Goal: Task Accomplishment & Management: Manage account settings

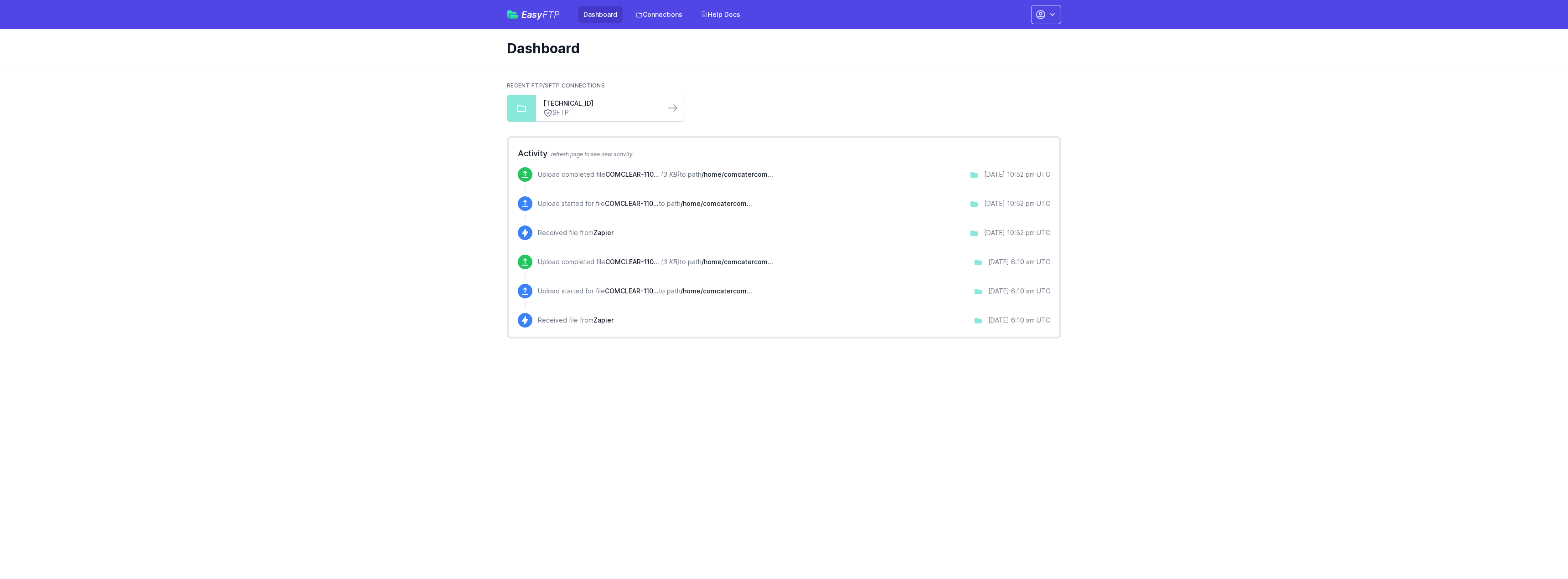
click at [661, 109] on div "103.17.232.9 SFTP" at bounding box center [601, 108] width 129 height 26
click at [670, 108] on icon at bounding box center [673, 108] width 8 height 6
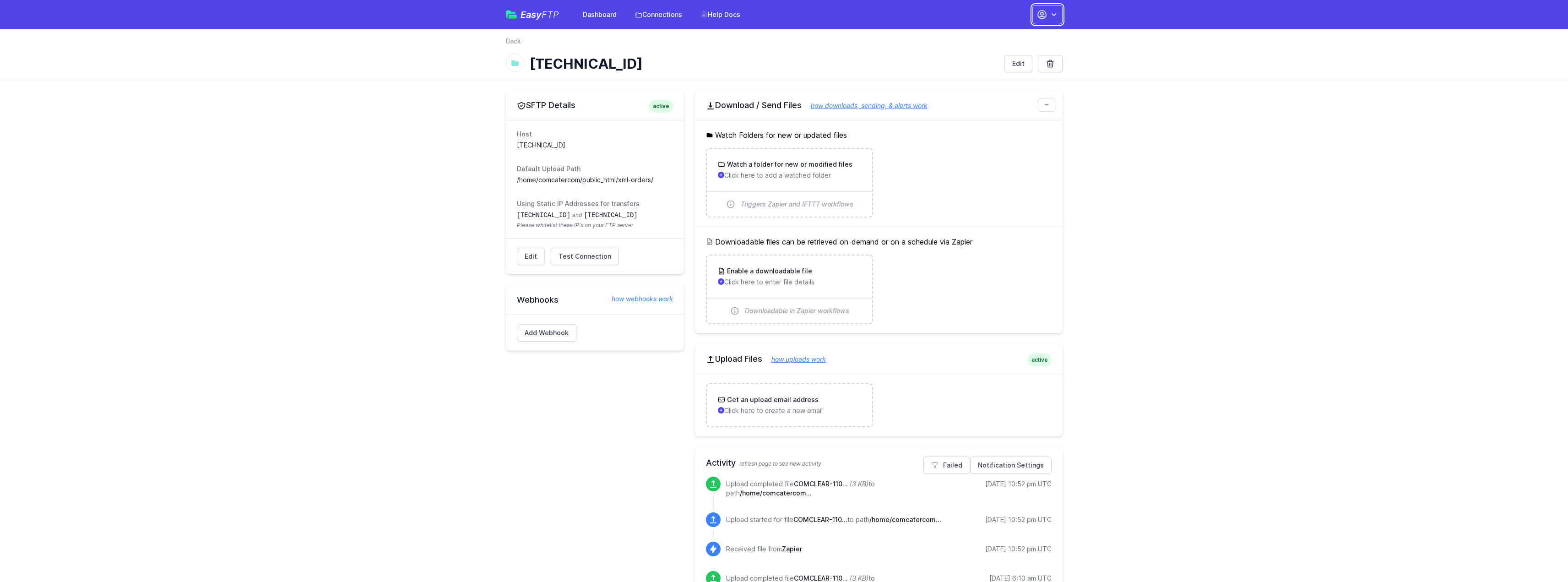
click at [1043, 11] on icon "button" at bounding box center [1042, 15] width 8 height 8
click at [1006, 36] on link "Account Settings" at bounding box center [1018, 38] width 88 height 17
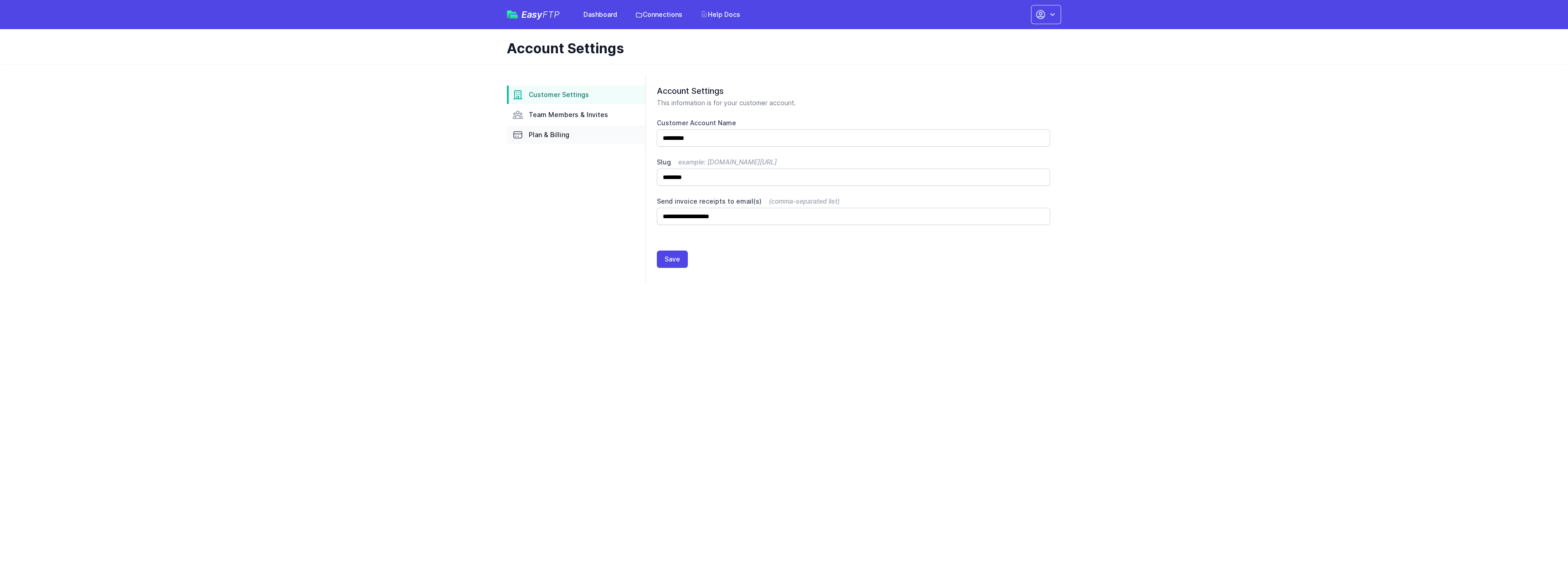
click at [537, 131] on span "Plan & Billing" at bounding box center [549, 135] width 40 height 9
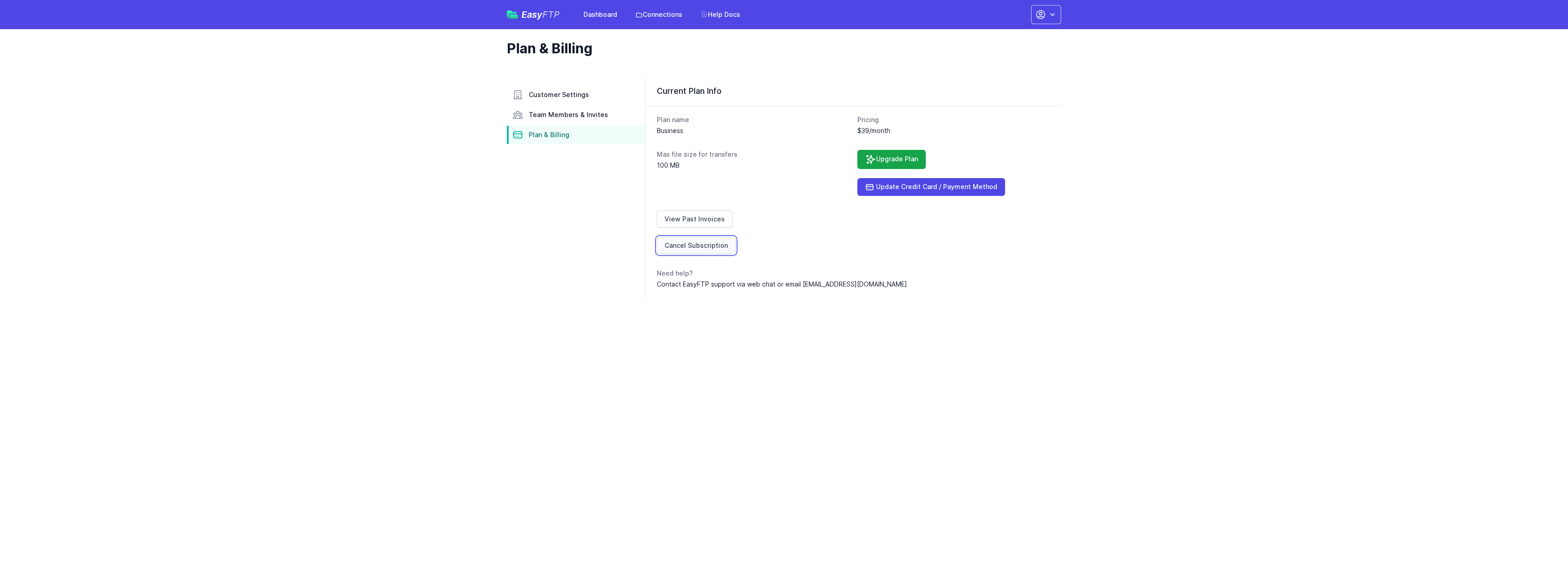
click at [685, 246] on link "Cancel Subscription" at bounding box center [696, 245] width 79 height 17
